Goal: Check status: Check status

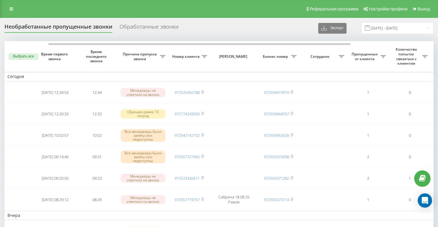
scroll to position [0, 26]
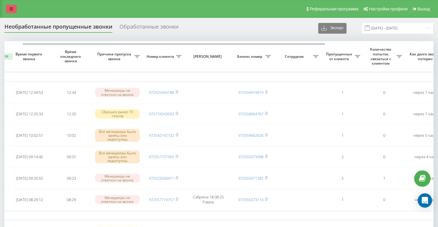
click at [11, 11] on icon at bounding box center [12, 9] width 4 height 4
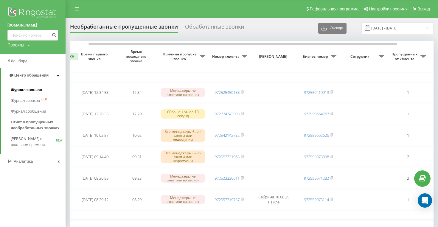
click at [32, 89] on span "Журнал звонков" at bounding box center [26, 90] width 31 height 6
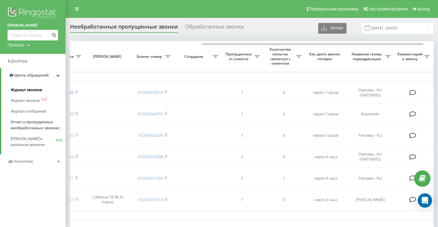
scroll to position [0, 208]
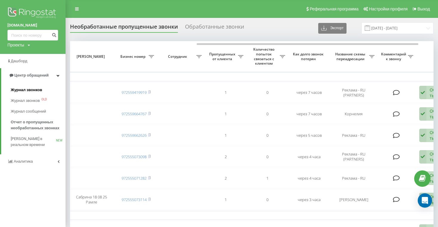
click at [32, 93] on span "Журнал звонков" at bounding box center [26, 90] width 31 height 6
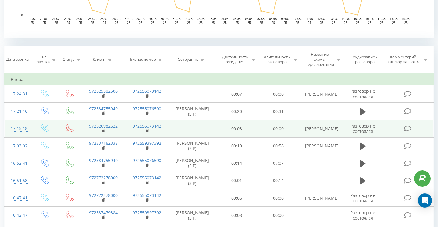
scroll to position [212, 0]
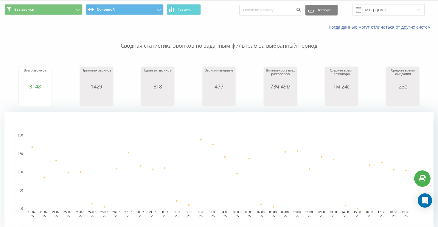
scroll to position [11, 0]
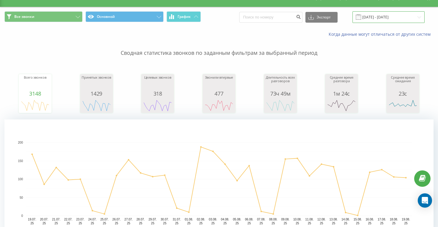
click at [372, 23] on input "[DATE] - [DATE]" at bounding box center [389, 17] width 72 height 12
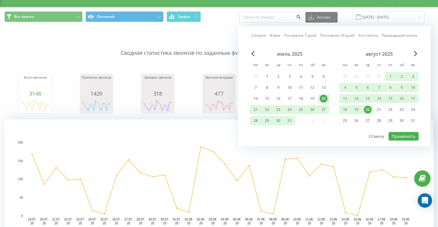
click at [322, 103] on div "20" at bounding box center [324, 99] width 8 height 8
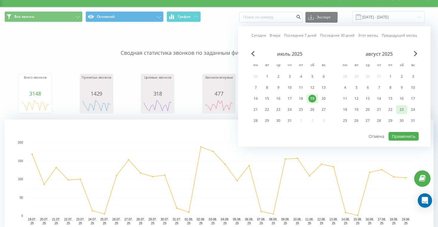
click at [398, 113] on div "23" at bounding box center [402, 110] width 8 height 8
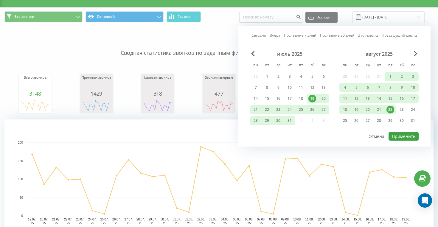
click at [406, 141] on button "Применить" at bounding box center [404, 136] width 30 height 9
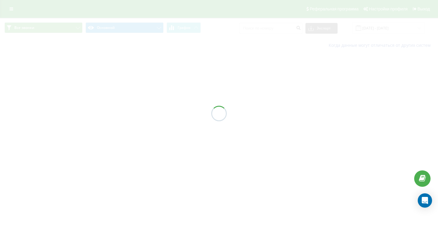
type input "20.07.2025 - 23.08.2025"
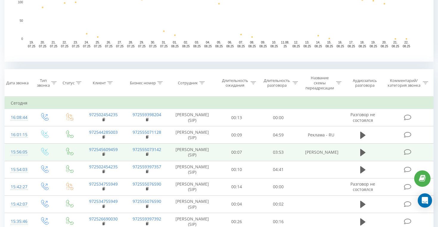
scroll to position [188, 0]
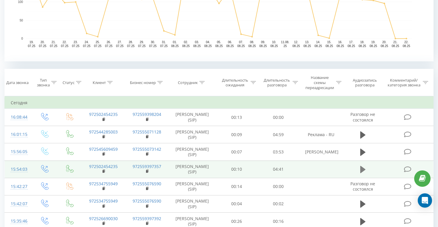
click at [364, 173] on icon at bounding box center [362, 169] width 5 height 7
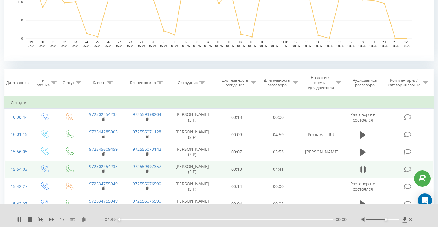
click at [385, 220] on div at bounding box center [382, 220] width 33 height 2
drag, startPoint x: 384, startPoint y: 220, endPoint x: 373, endPoint y: 219, distance: 10.8
click at [373, 219] on div at bounding box center [382, 220] width 33 height 2
